Goal: Communication & Community: Answer question/provide support

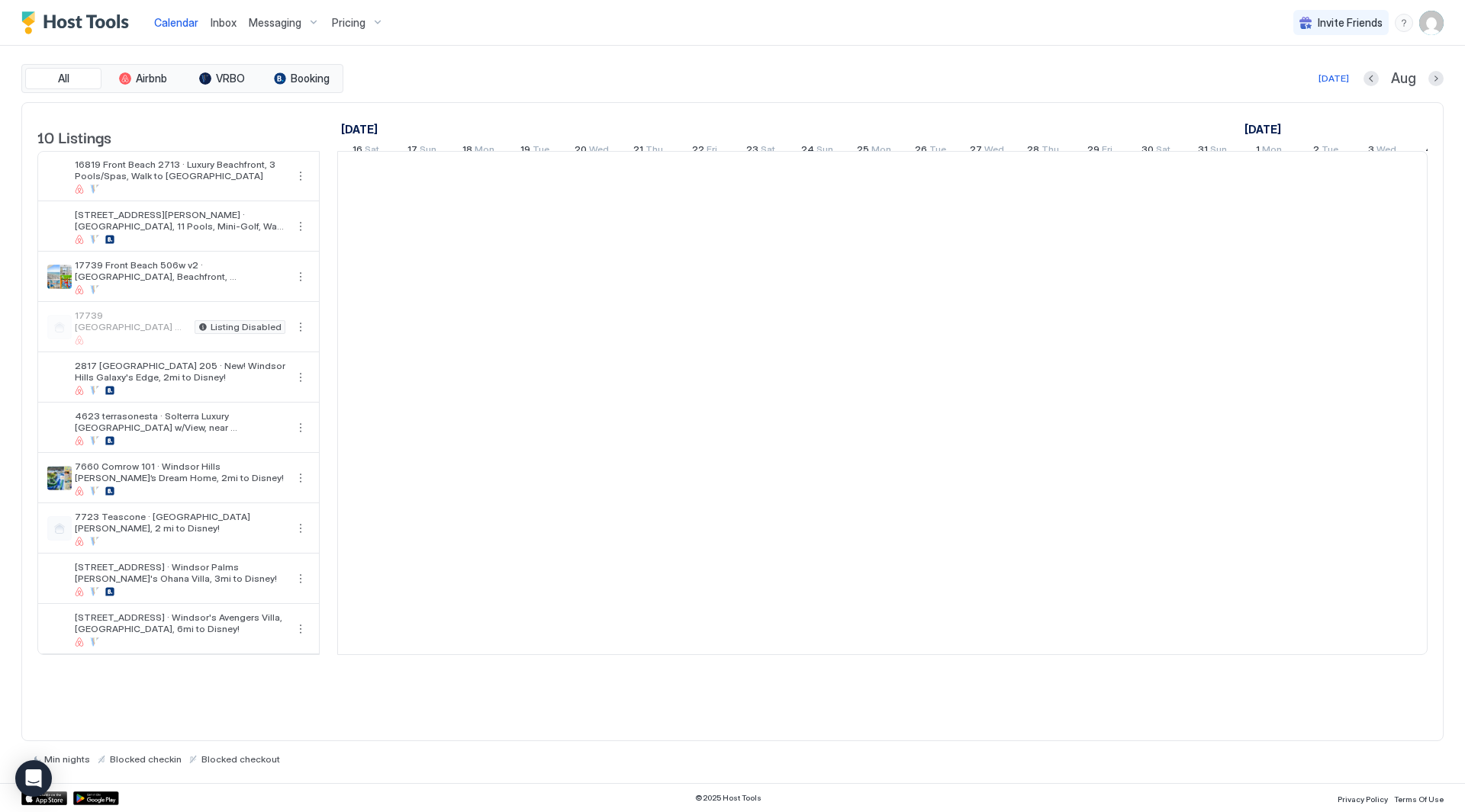
scroll to position [0, 848]
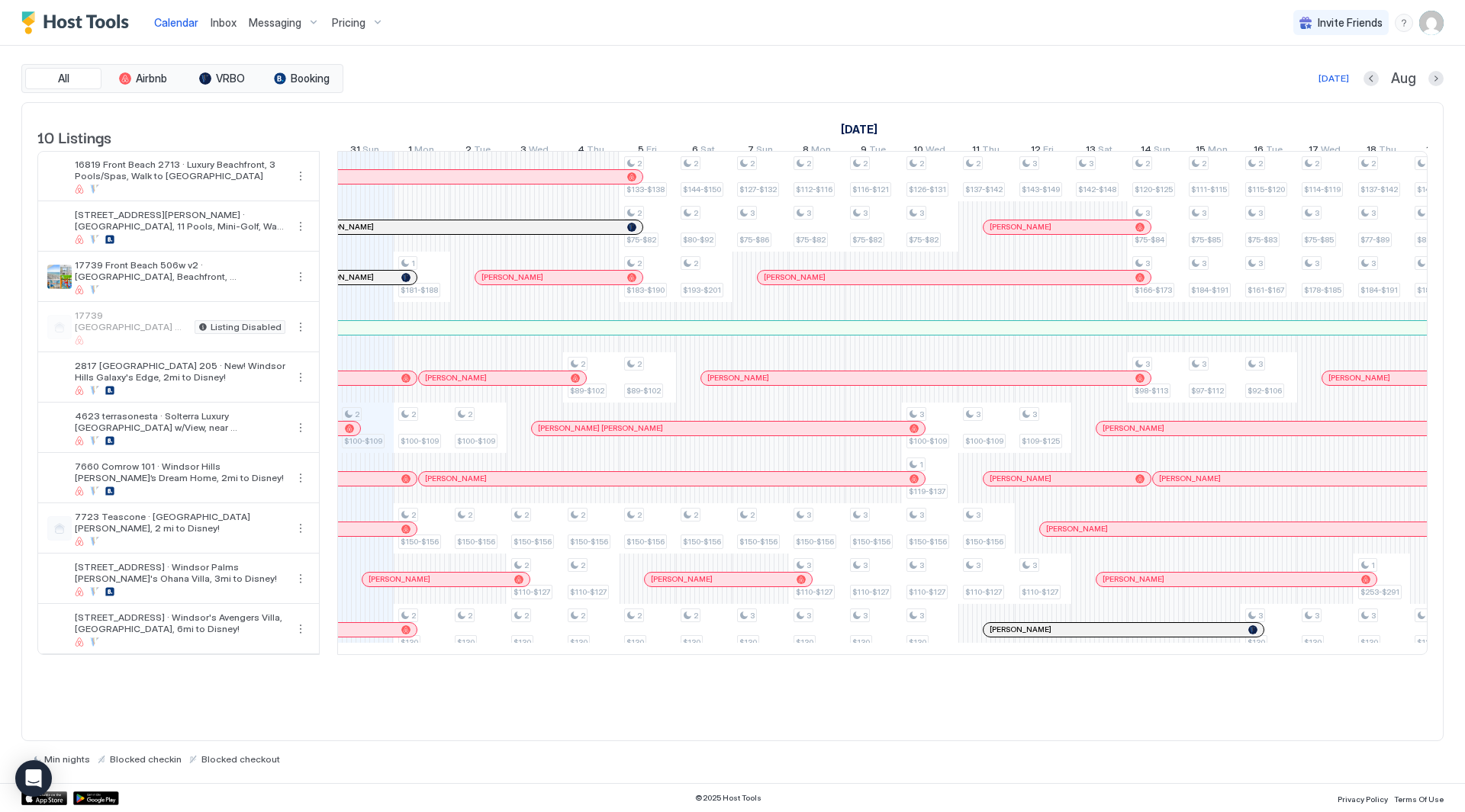
click at [212, 19] on span "Inbox" at bounding box center [224, 22] width 26 height 13
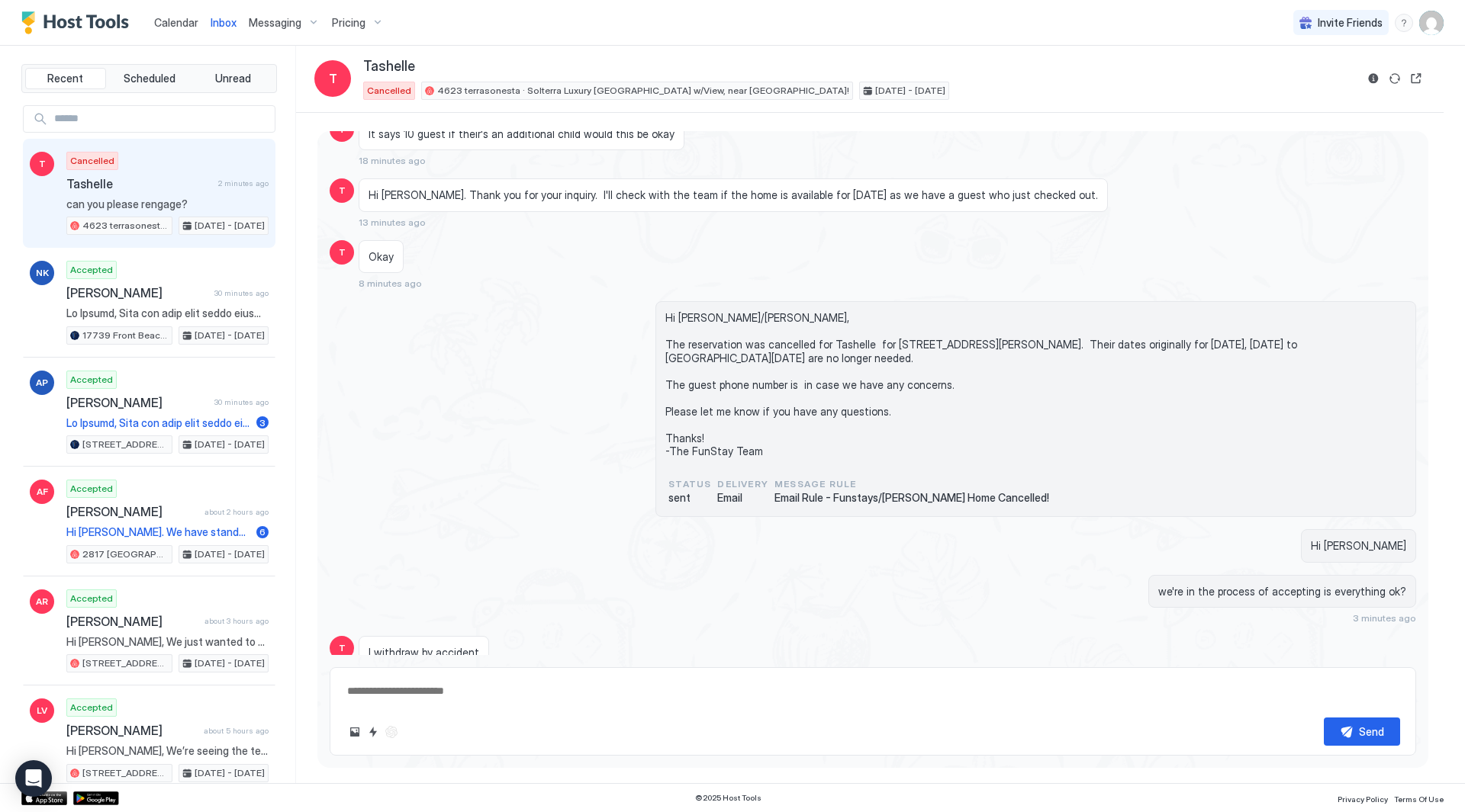
scroll to position [365, 0]
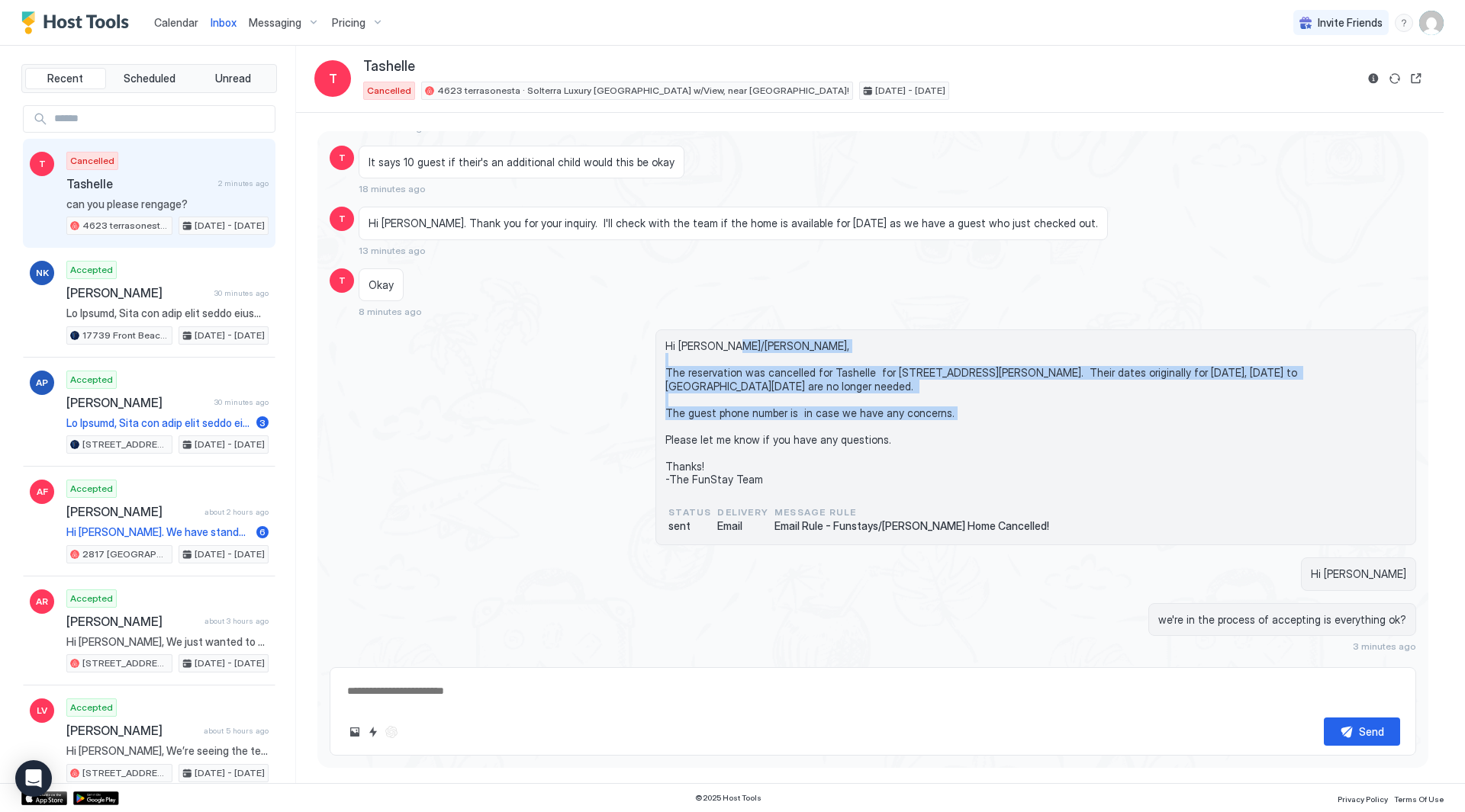
drag, startPoint x: 1031, startPoint y: 410, endPoint x: 974, endPoint y: 338, distance: 91.8
click at [974, 339] on span "Hi [PERSON_NAME]/[PERSON_NAME], The reservation was cancelled for Tashelle for …" at bounding box center [1035, 413] width 741 height 147
drag, startPoint x: 994, startPoint y: 406, endPoint x: 998, endPoint y: 420, distance: 14.6
click at [998, 420] on span "Hi [PERSON_NAME]/[PERSON_NAME], The reservation was cancelled for Tashelle for …" at bounding box center [1035, 413] width 741 height 147
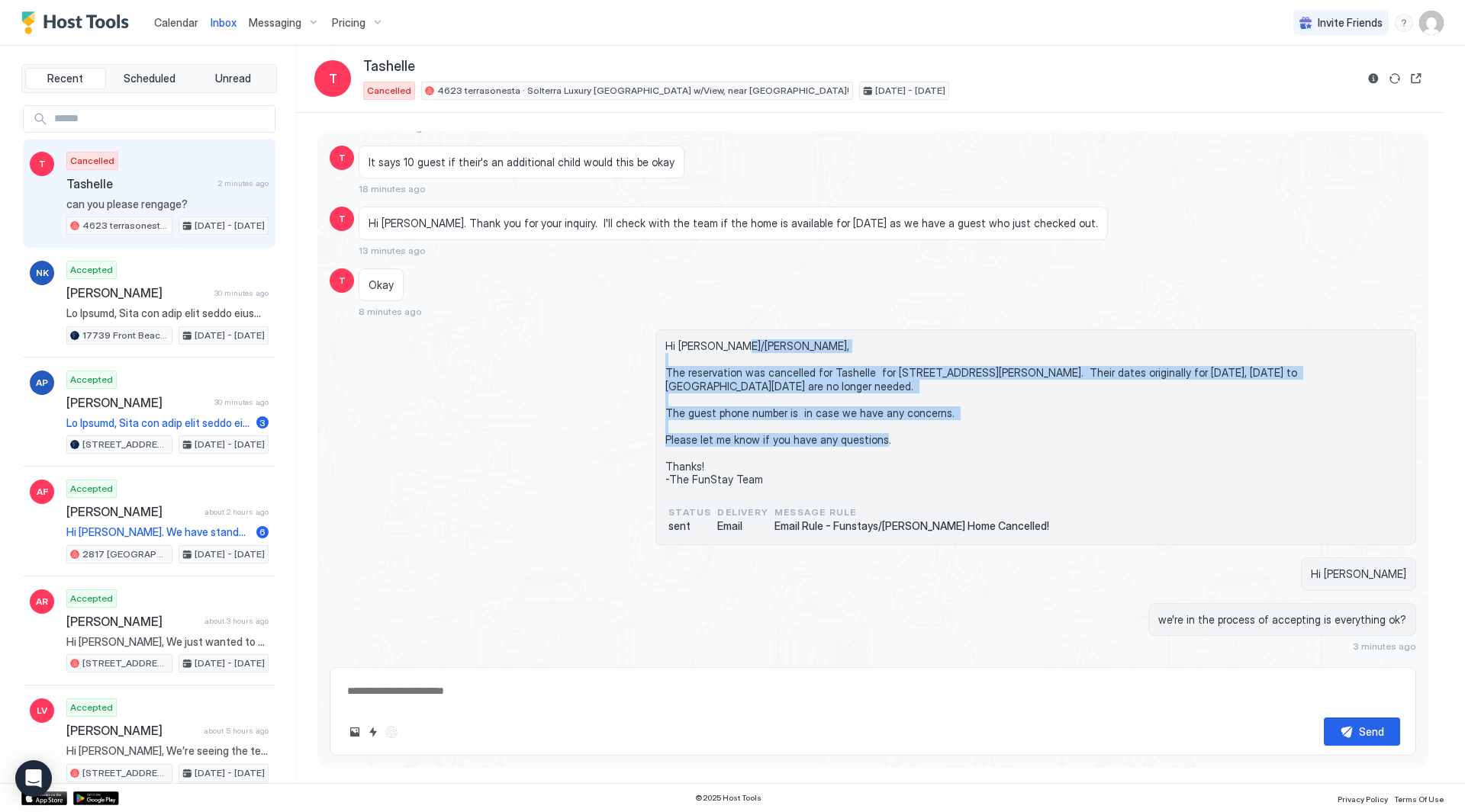
click at [999, 420] on span "Hi [PERSON_NAME]/[PERSON_NAME], The reservation was cancelled for Tashelle for …" at bounding box center [1035, 413] width 741 height 147
click at [1002, 417] on span "Hi [PERSON_NAME]/[PERSON_NAME], The reservation was cancelled for Tashelle for …" at bounding box center [1035, 413] width 741 height 147
drag, startPoint x: 1002, startPoint y: 417, endPoint x: 997, endPoint y: 352, distance: 65.2
click at [997, 352] on span "Hi [PERSON_NAME]/[PERSON_NAME], The reservation was cancelled for Tashelle for …" at bounding box center [1035, 413] width 741 height 147
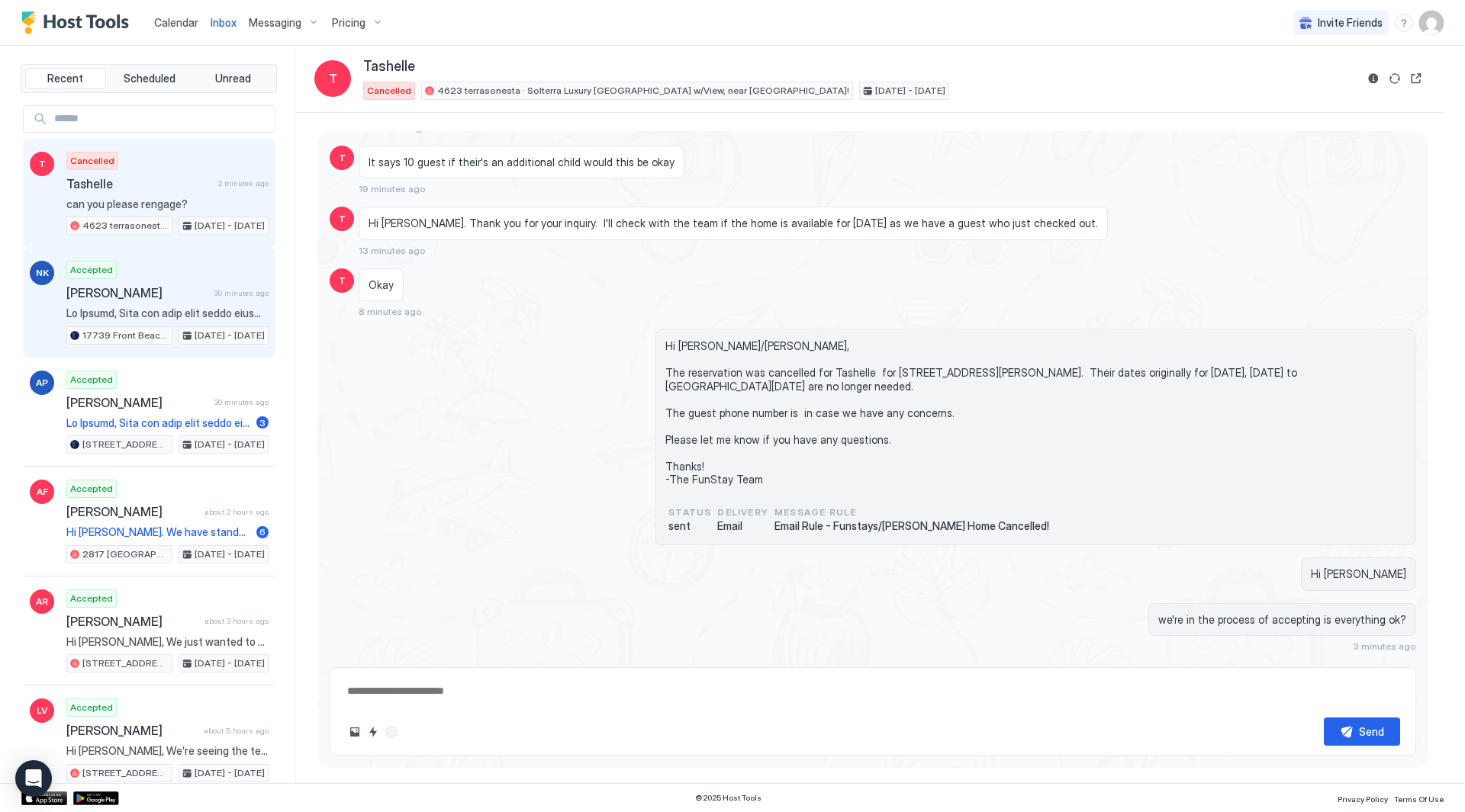
click at [186, 253] on div "NK Accepted [PERSON_NAME] 30 minutes ago 17739 Front Beach 506w v2 · [GEOGRAPHI…" at bounding box center [149, 302] width 252 height 110
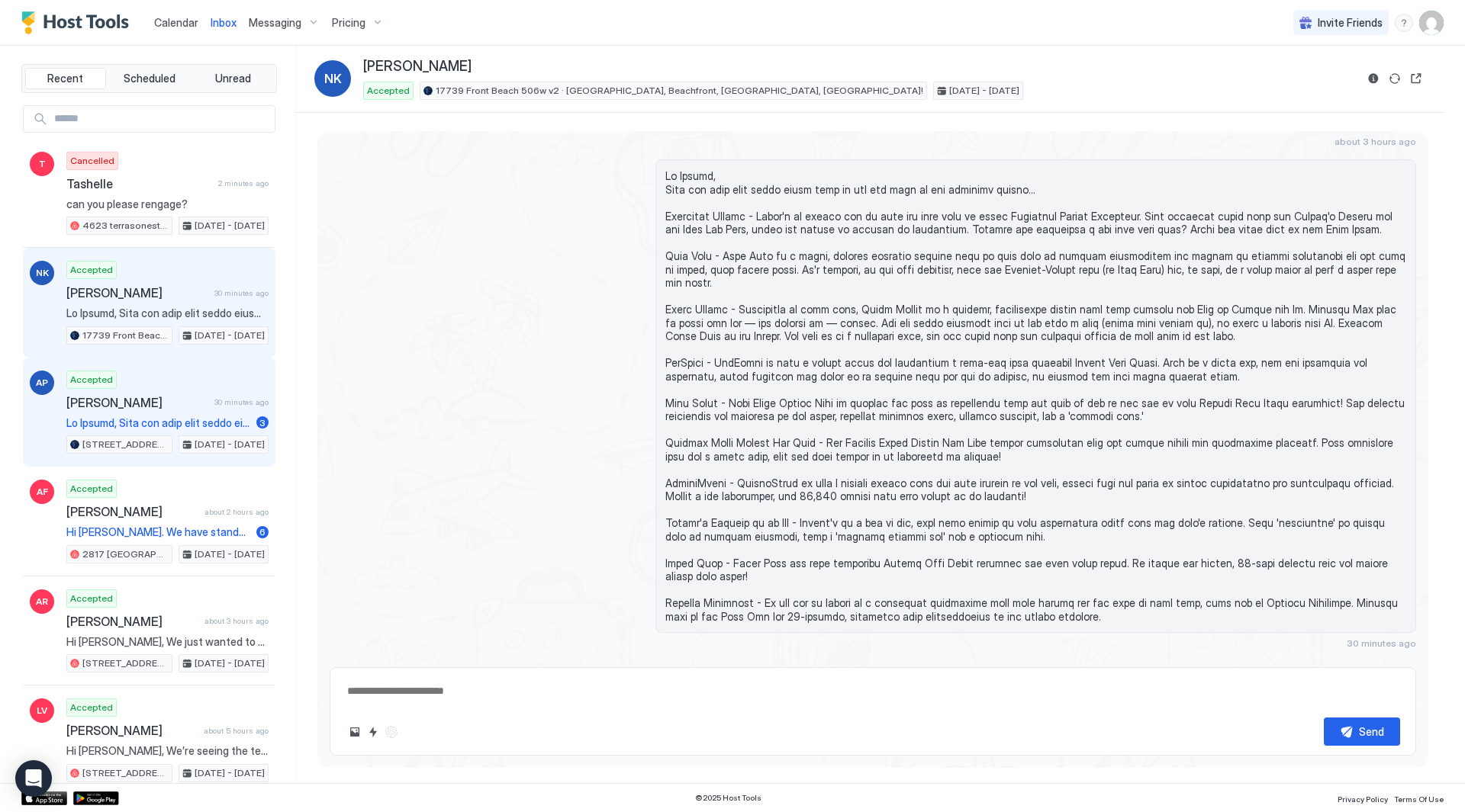
click at [198, 385] on div "Accepted [PERSON_NAME] 30 minutes ago [STREET_ADDRESS][PERSON_NAME] · [GEOGRAPH…" at bounding box center [167, 413] width 202 height 84
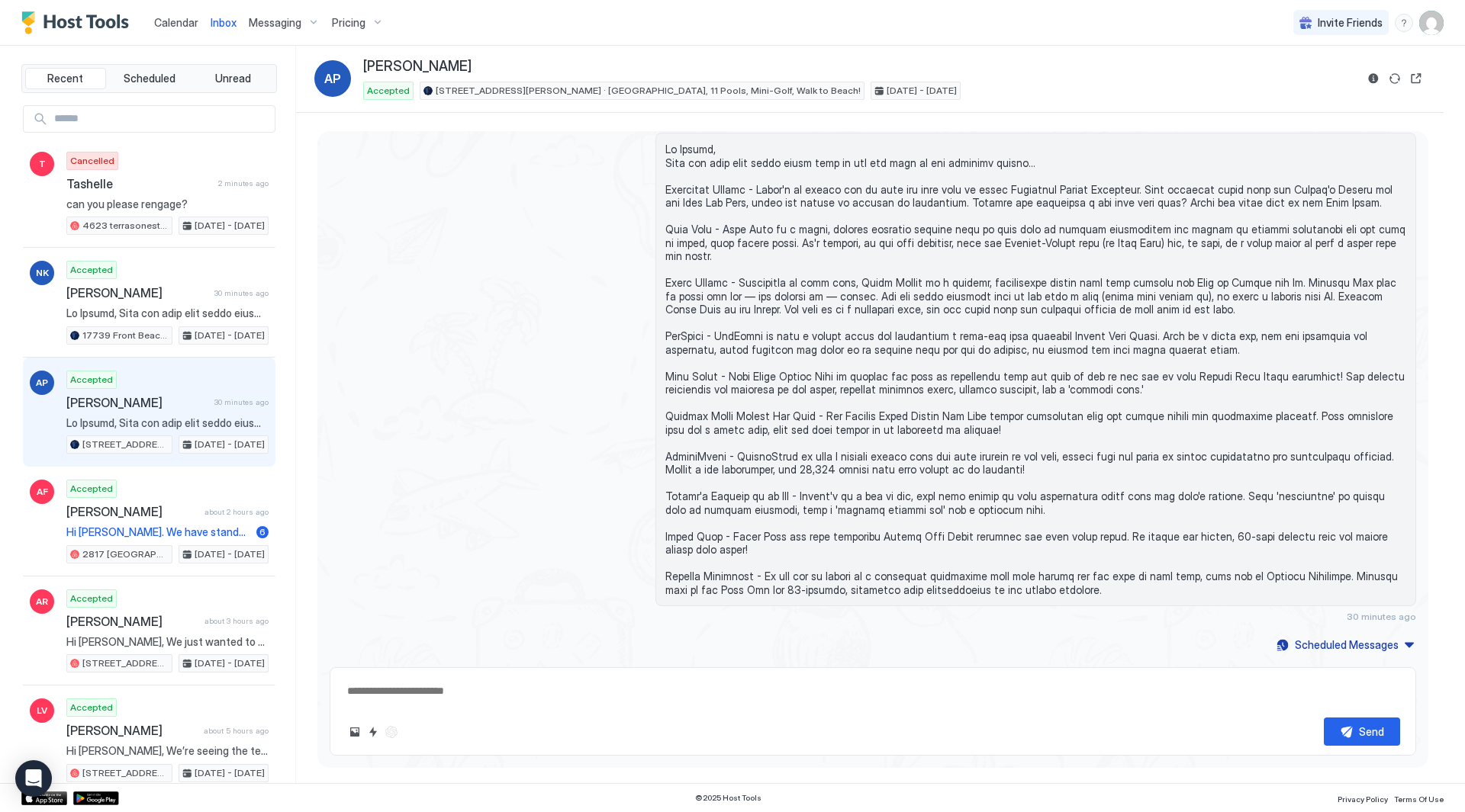
scroll to position [2291, 0]
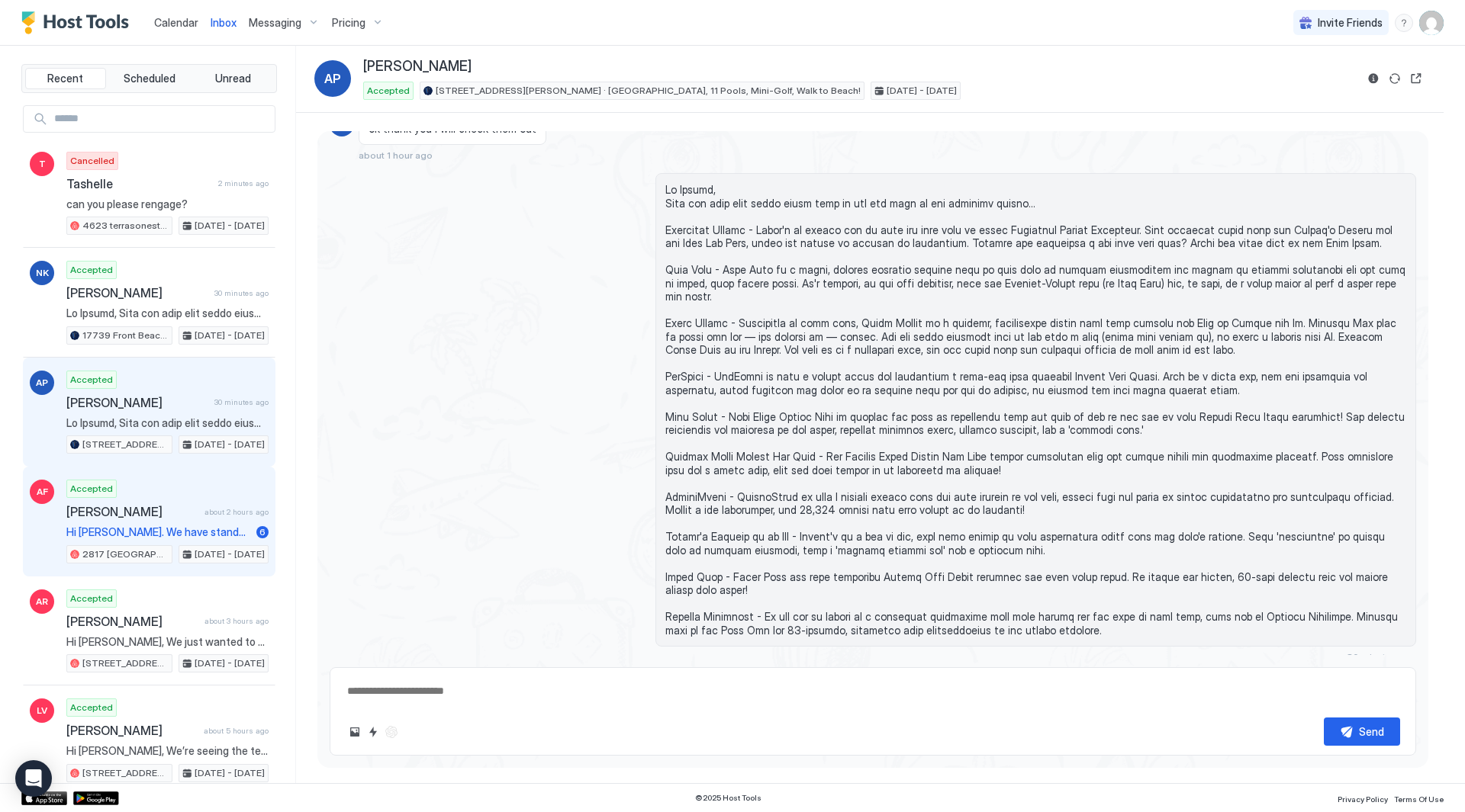
click at [191, 493] on div "Accepted [PERSON_NAME] about 2 hours ago Hi [PERSON_NAME]. We have standard tow…" at bounding box center [167, 521] width 202 height 84
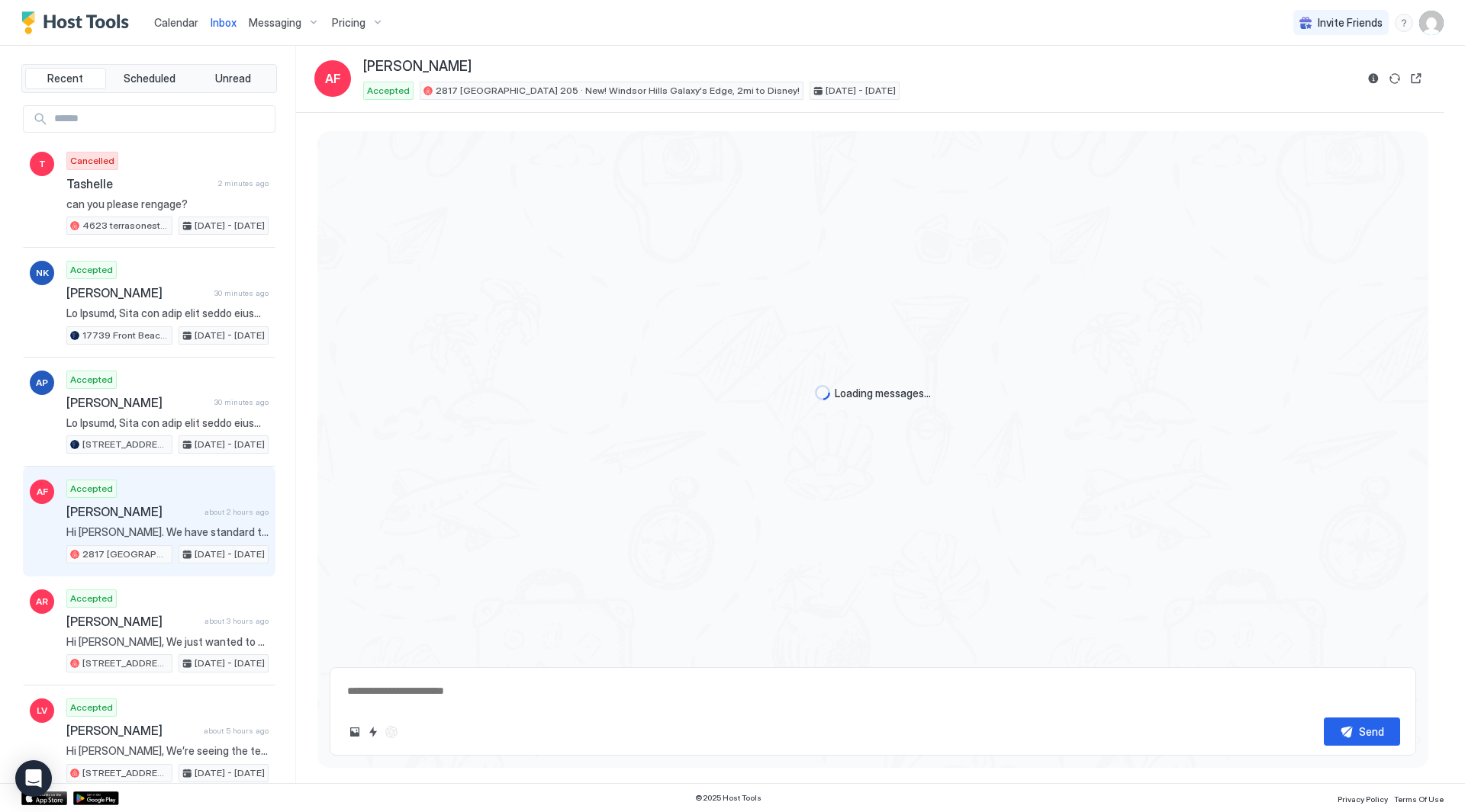
scroll to position [2033, 0]
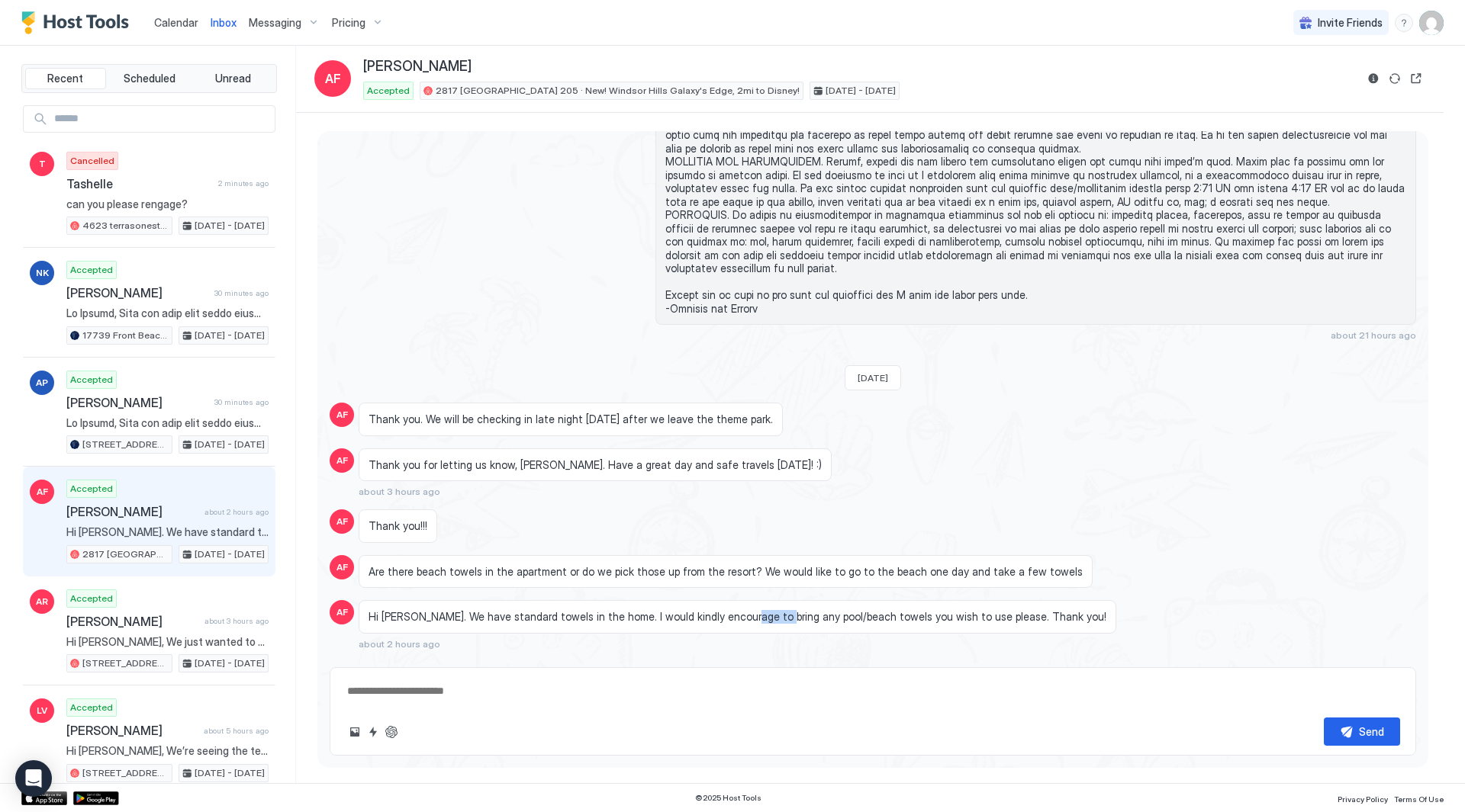
drag, startPoint x: 734, startPoint y: 582, endPoint x: 778, endPoint y: 583, distance: 44.0
click at [775, 600] on div "Hi [PERSON_NAME]. We have standard towels in the home. I would kindly encourage…" at bounding box center [738, 617] width 758 height 34
click at [778, 600] on div "Hi [PERSON_NAME]. We have standard towels in the home. I would kindly encourage…" at bounding box center [738, 617] width 758 height 34
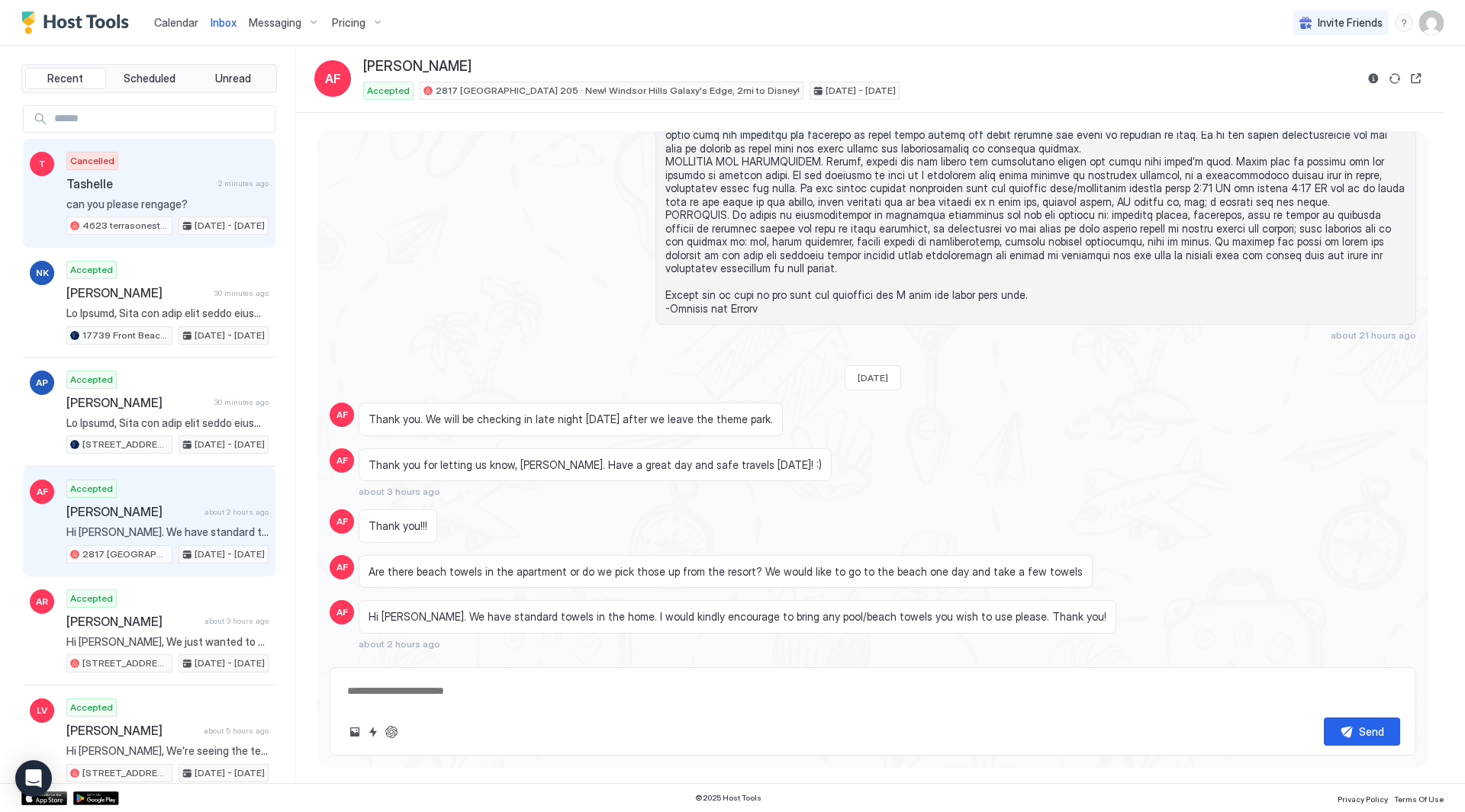
type textarea "*"
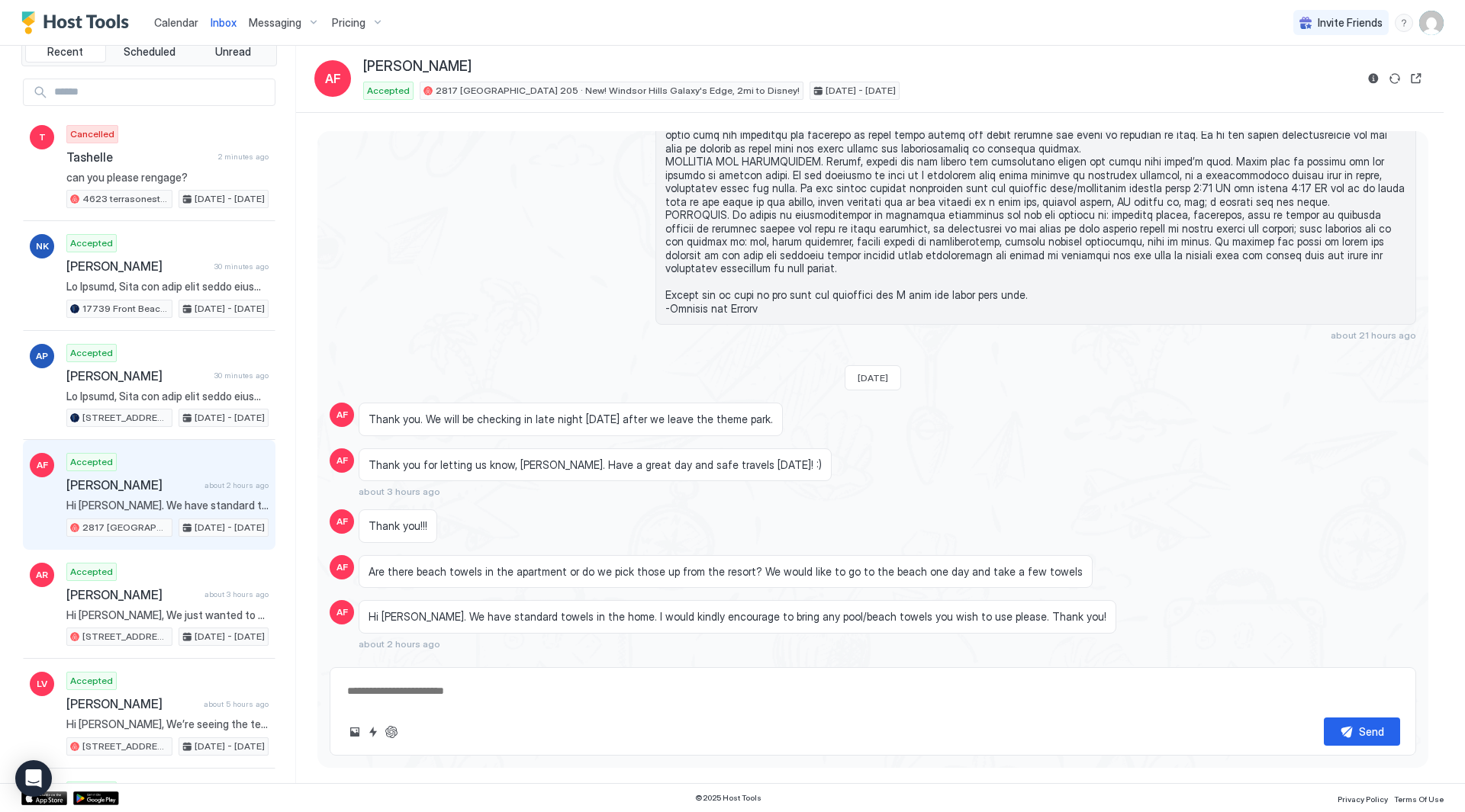
scroll to position [0, 0]
